Goal: Information Seeking & Learning: Learn about a topic

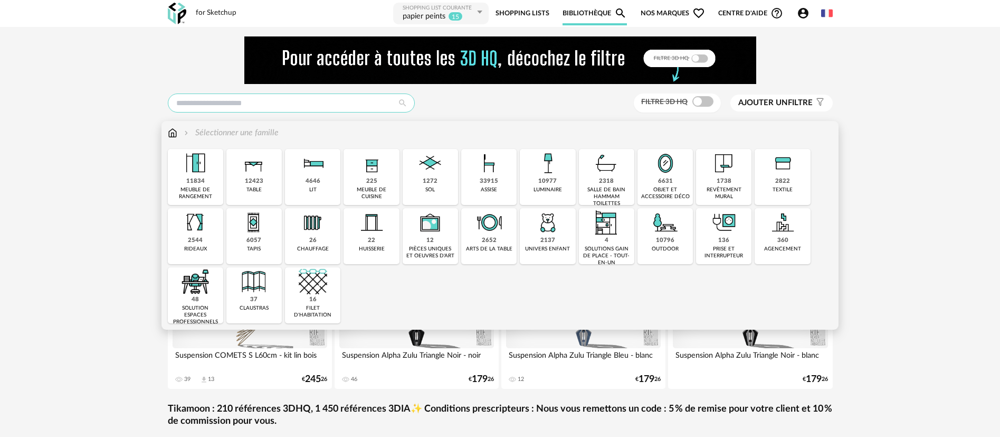
click at [263, 102] on input "text" at bounding box center [291, 102] width 247 height 19
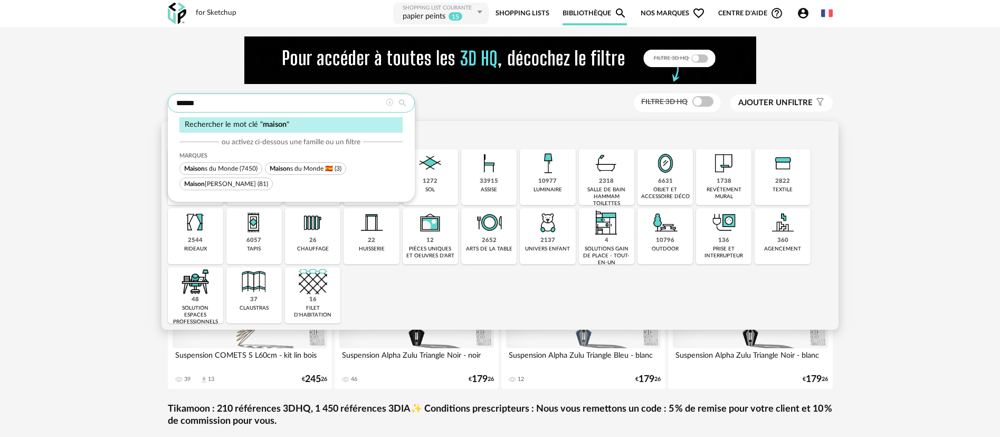
type input "******"
click at [206, 171] on span "Maison s du Monde" at bounding box center [211, 168] width 54 height 6
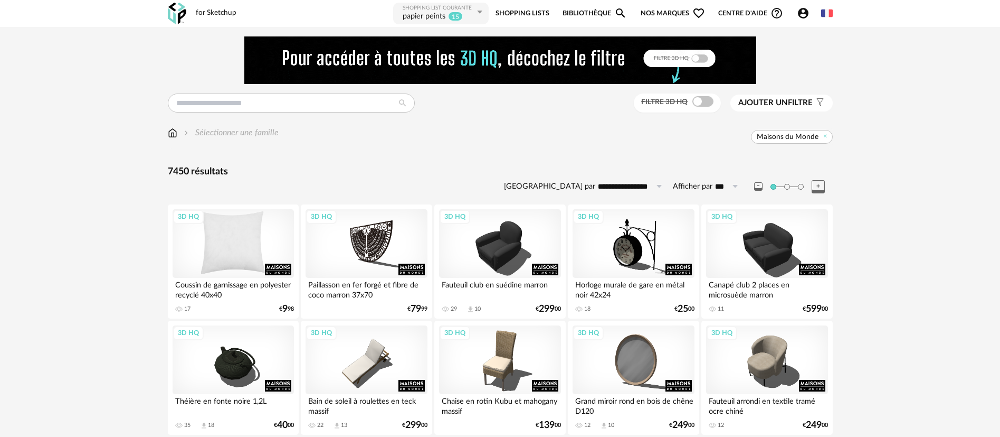
click at [255, 237] on div "3D HQ" at bounding box center [233, 243] width 121 height 69
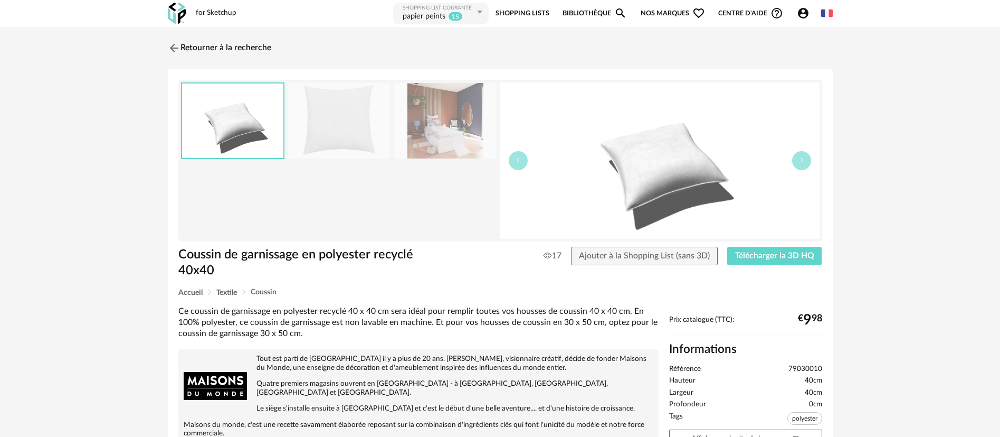
click at [464, 152] on img at bounding box center [445, 120] width 102 height 75
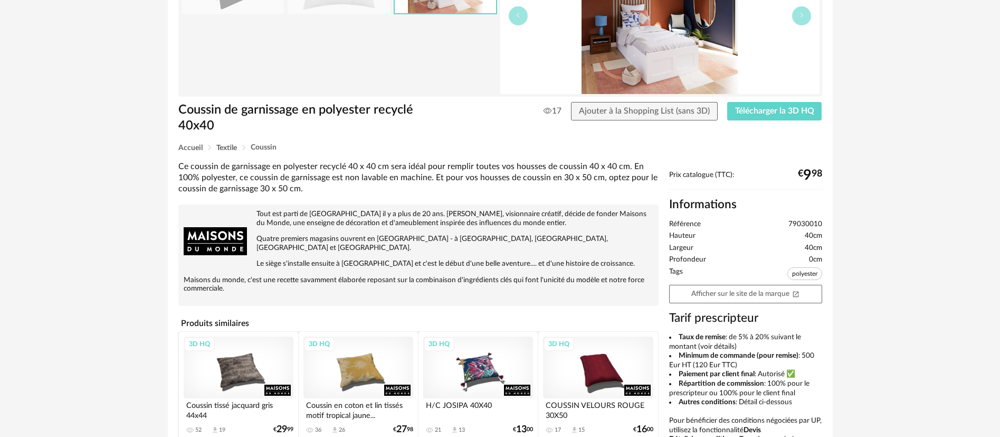
scroll to position [158, 0]
